Goal: Task Accomplishment & Management: Use online tool/utility

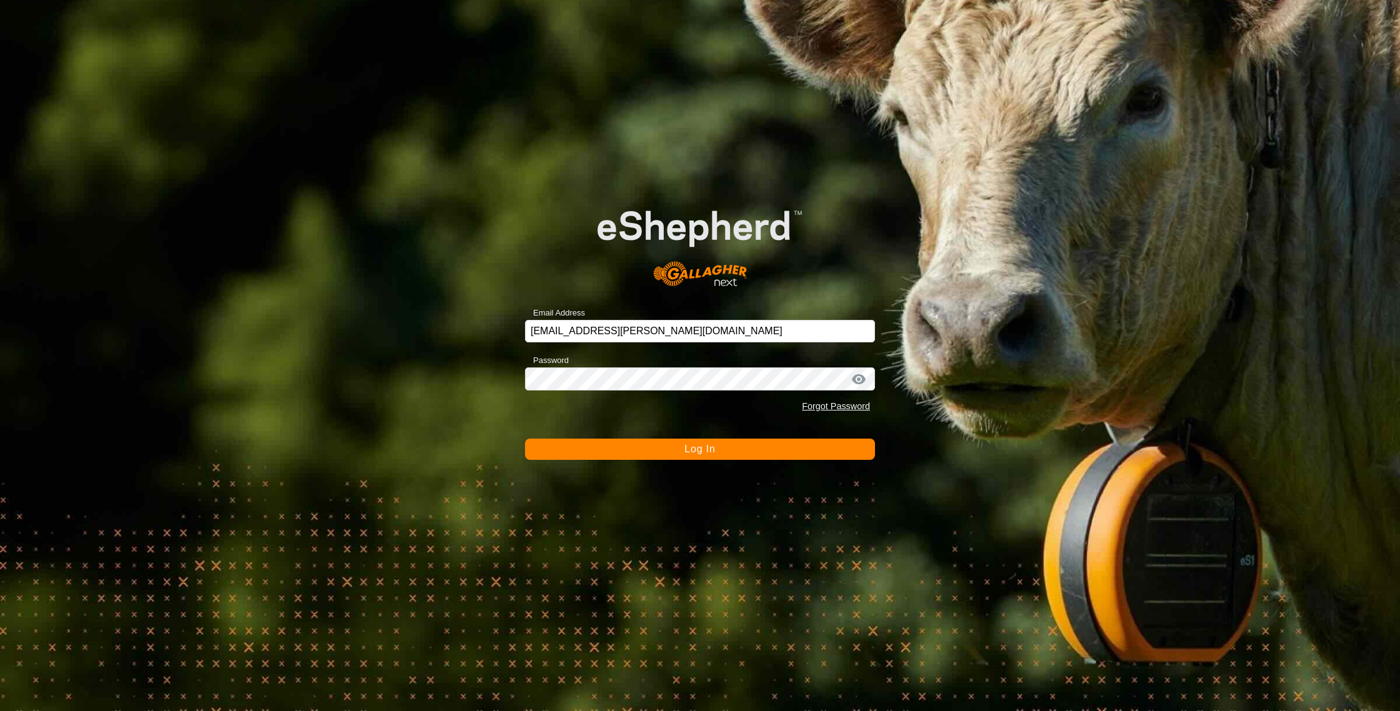
drag, startPoint x: 766, startPoint y: 449, endPoint x: 707, endPoint y: 444, distance: 59.0
click at [764, 449] on button "Log In" at bounding box center [700, 449] width 350 height 21
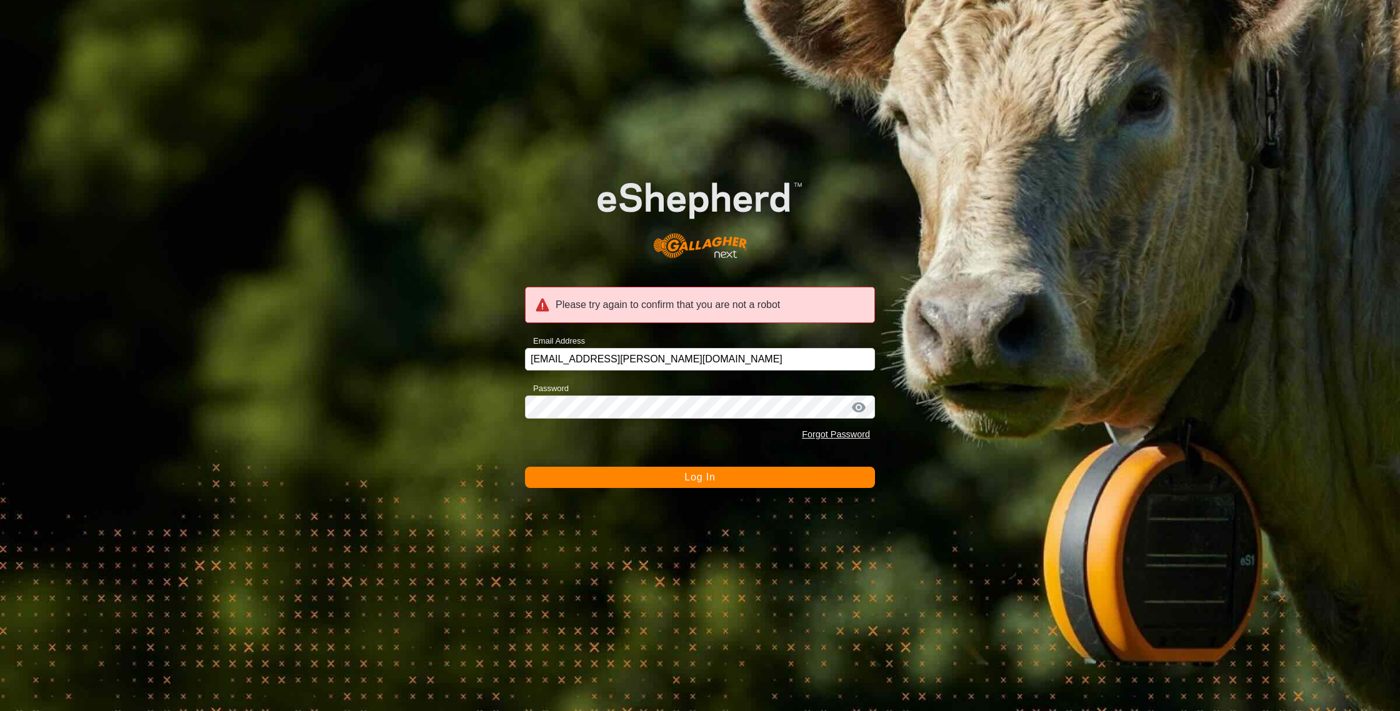
click at [697, 479] on span "Log In" at bounding box center [699, 477] width 31 height 11
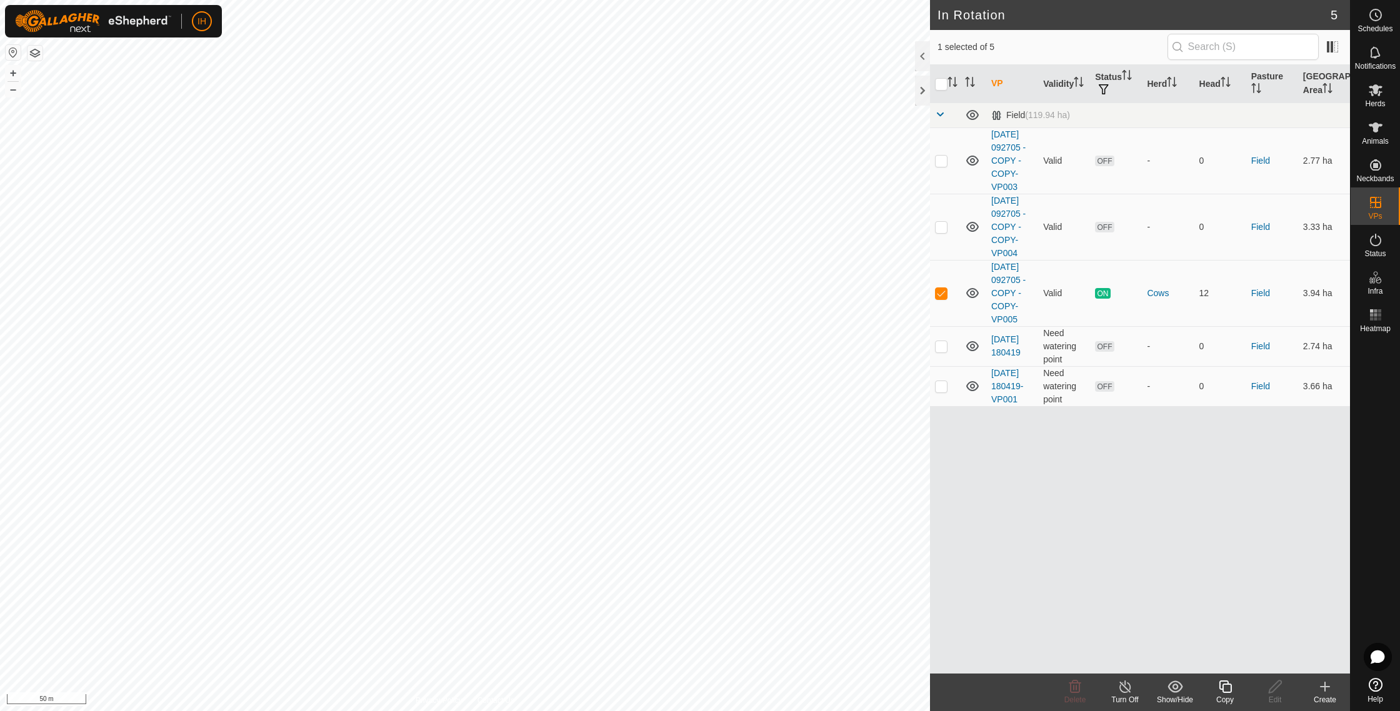
click at [1224, 689] on icon at bounding box center [1226, 686] width 16 height 15
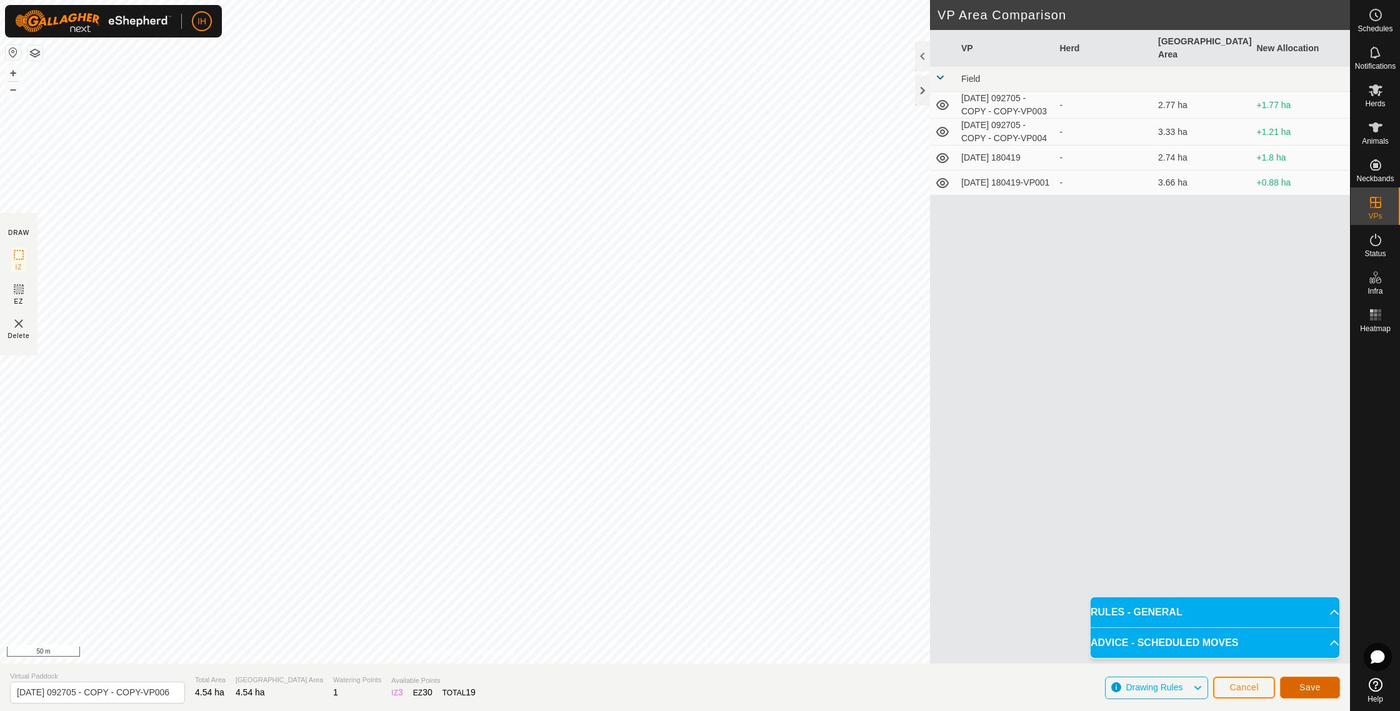
click at [1313, 692] on span "Save" at bounding box center [1309, 688] width 21 height 10
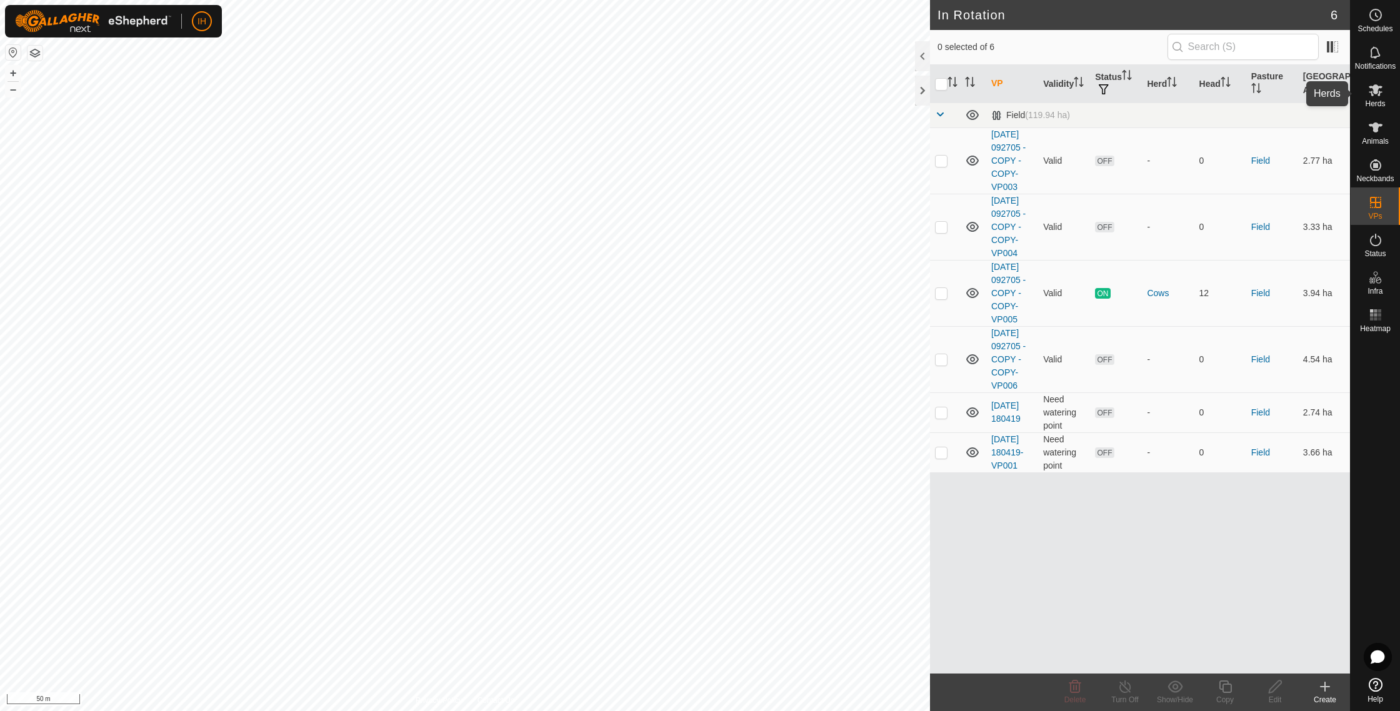
click at [1385, 99] on es-mob-svg-icon at bounding box center [1375, 90] width 23 height 20
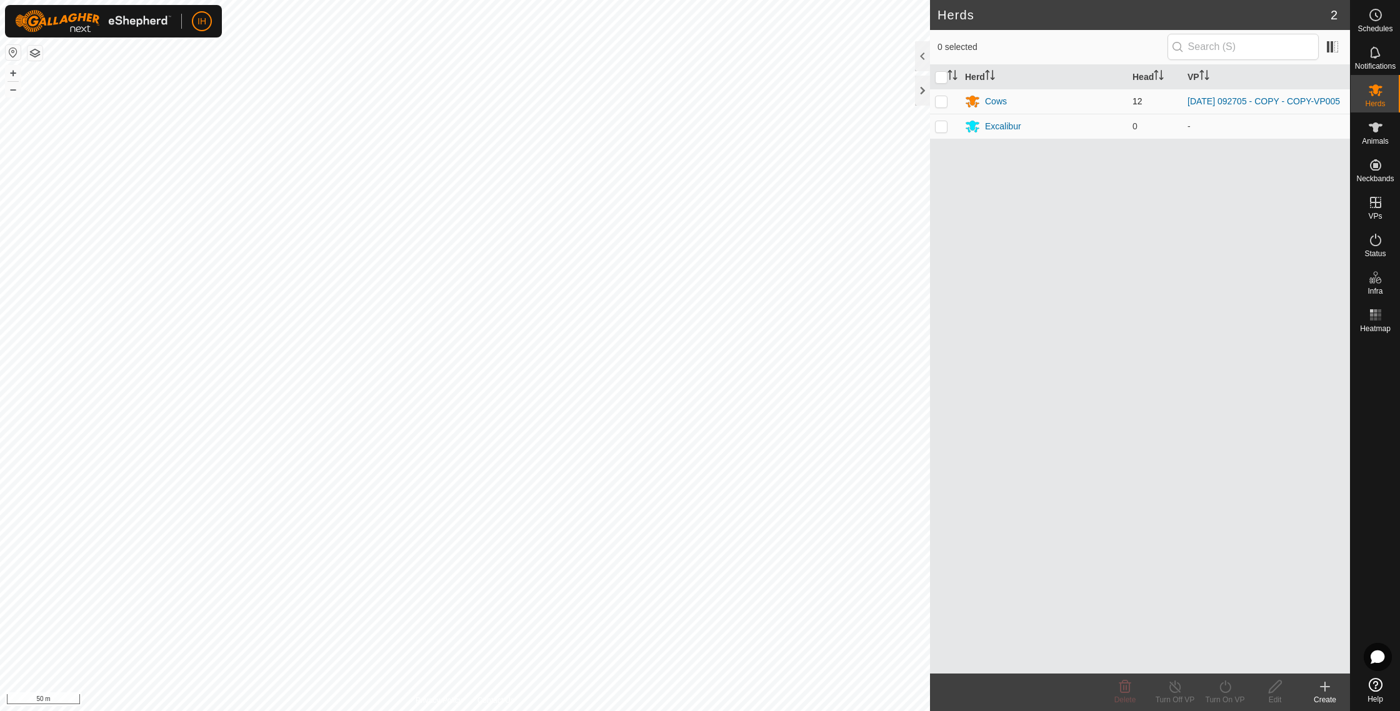
click at [938, 101] on p-checkbox at bounding box center [941, 101] width 13 height 10
checkbox input "true"
click at [1223, 691] on icon at bounding box center [1226, 686] width 16 height 15
click at [1226, 663] on link "Now" at bounding box center [1263, 659] width 124 height 25
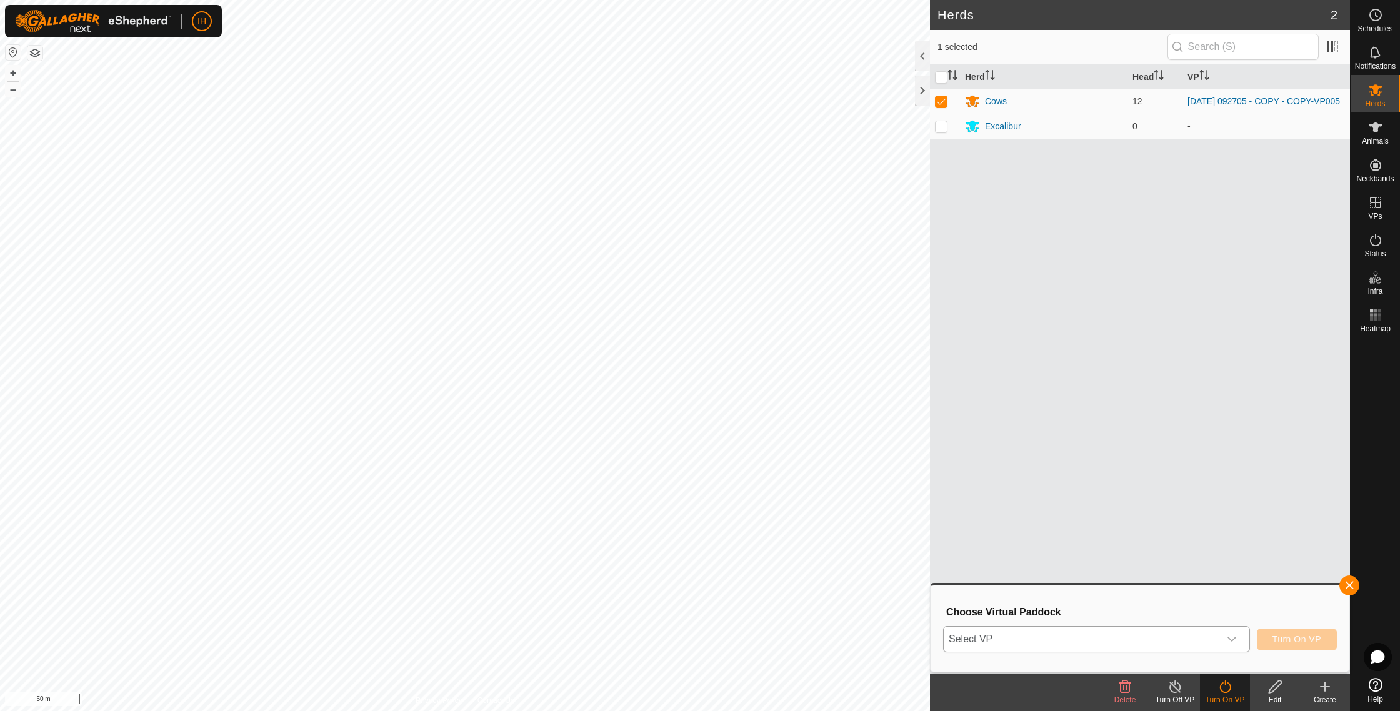
click at [1220, 639] on div "dropdown trigger" at bounding box center [1231, 639] width 25 height 25
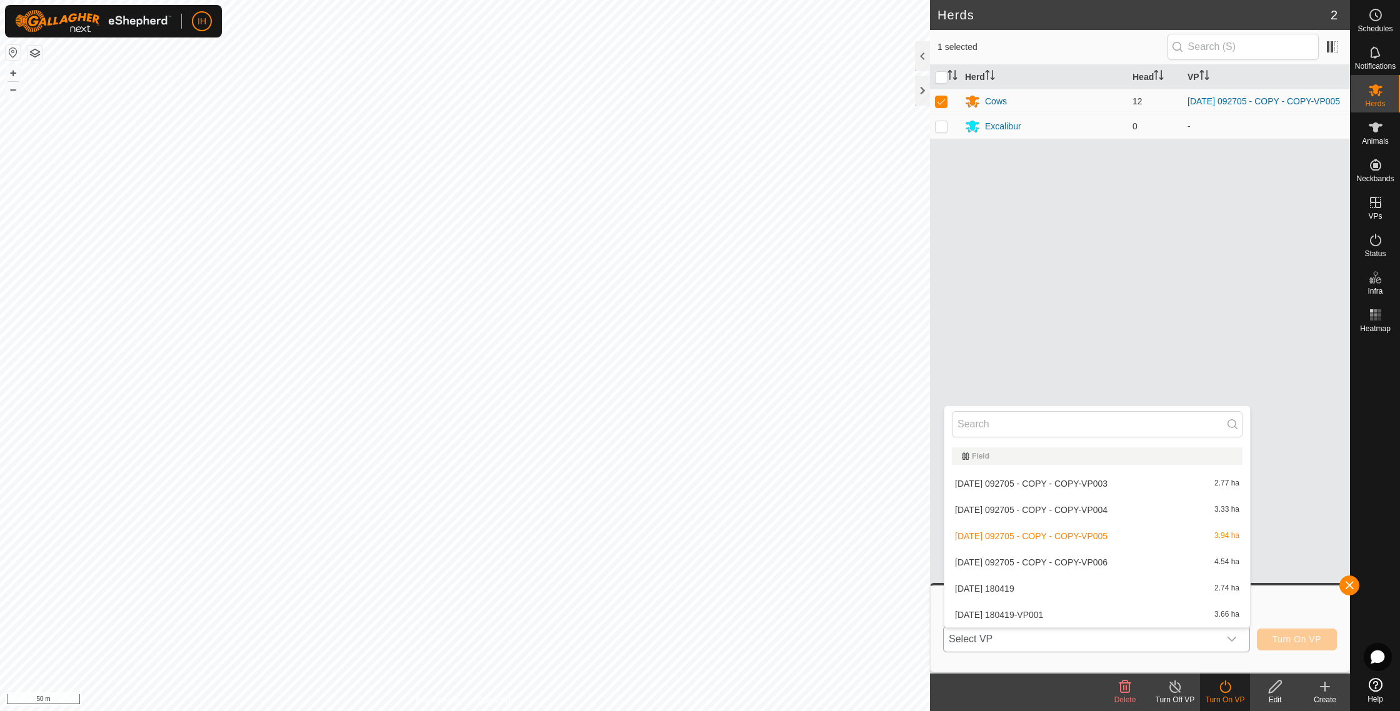
click at [1081, 563] on li "[DATE] 092705 - COPY - COPY-VP006 4.54 ha" at bounding box center [1097, 562] width 306 height 25
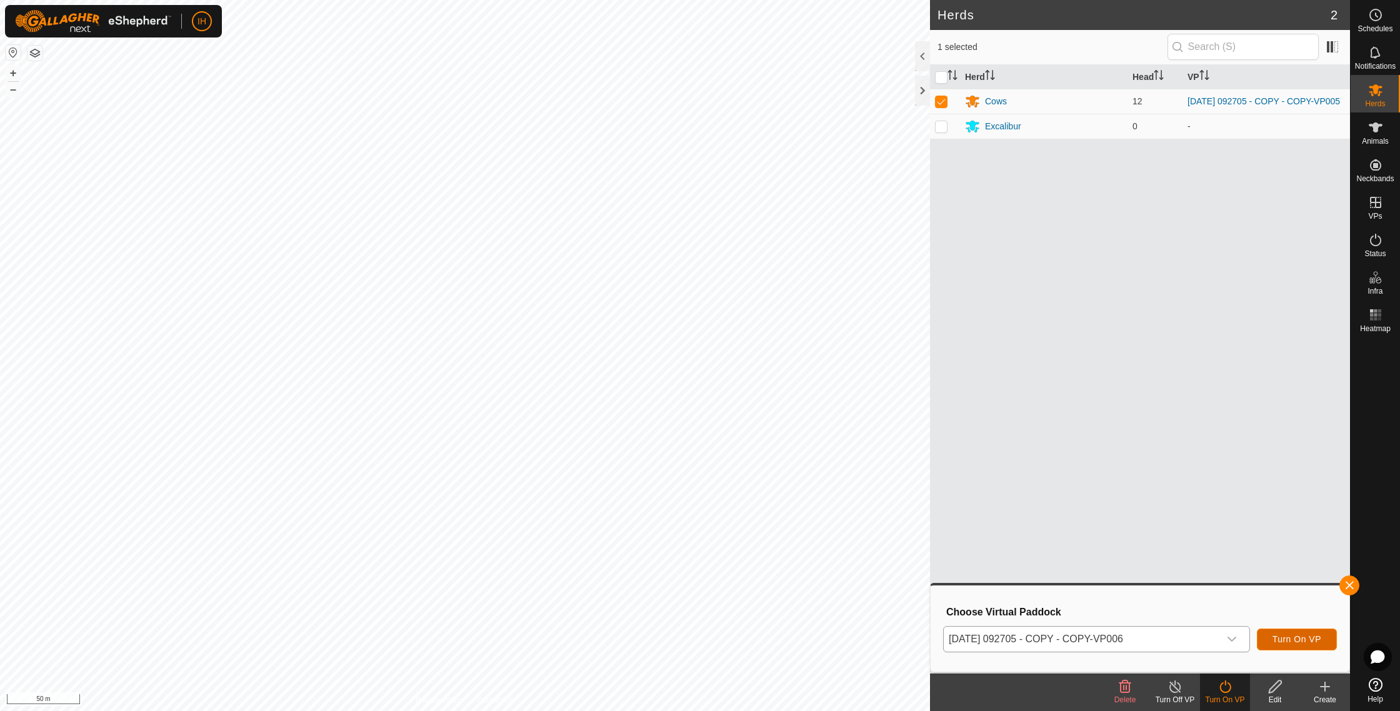
click at [1321, 644] on button "Turn On VP" at bounding box center [1297, 640] width 80 height 22
